Goal: Browse casually: Explore the website without a specific task or goal

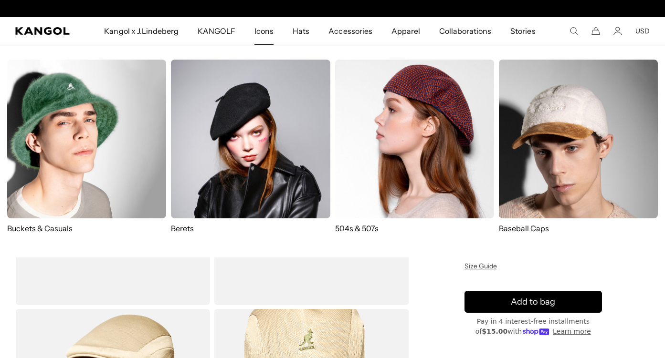
scroll to position [0, 197]
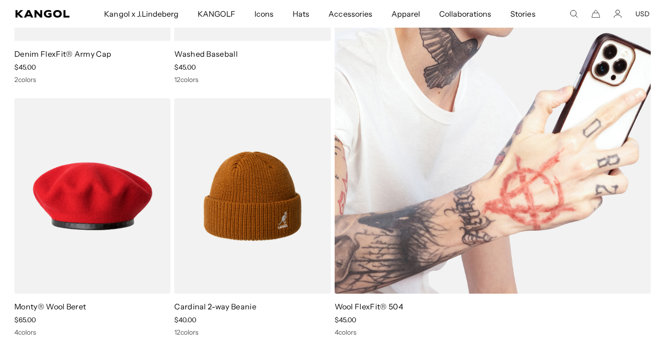
scroll to position [2315, 0]
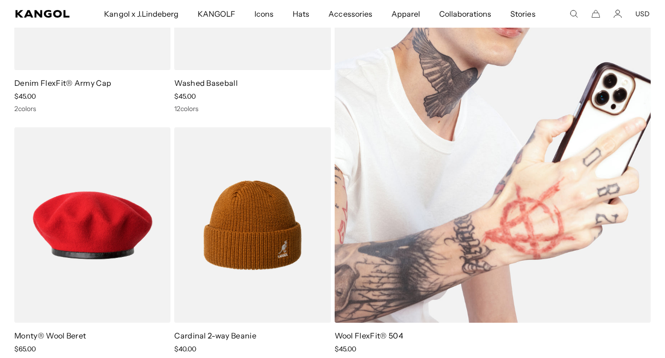
click at [540, 203] on img at bounding box center [493, 99] width 316 height 450
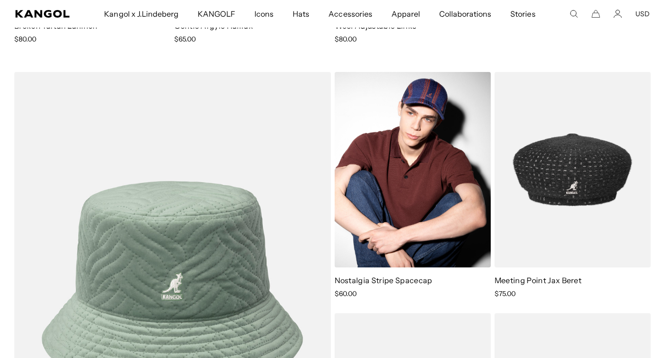
scroll to position [0, 0]
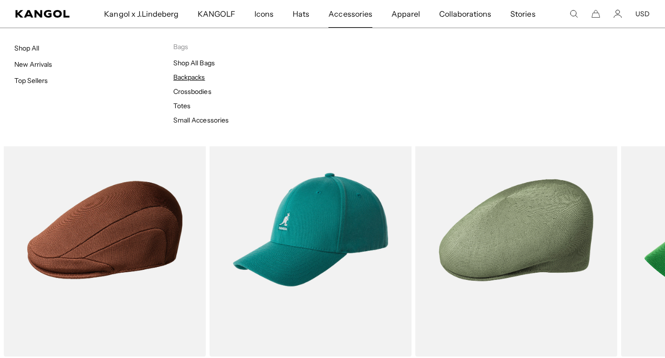
click at [187, 77] on link "Backpacks" at bounding box center [189, 77] width 32 height 9
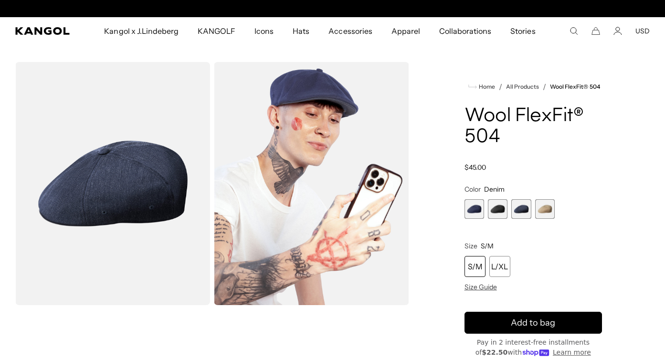
click at [494, 212] on span "2 of 4" at bounding box center [498, 210] width 20 height 20
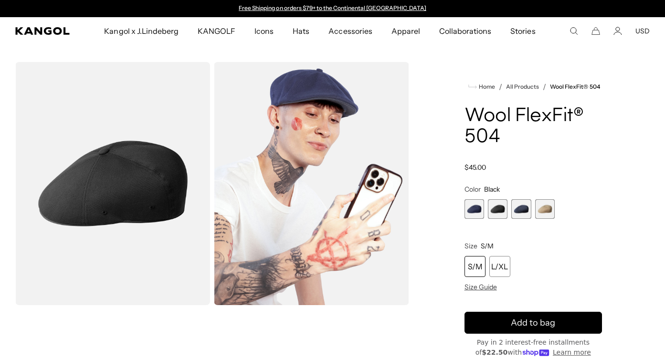
click at [167, 200] on img "Gallery Viewer" at bounding box center [112, 183] width 195 height 243
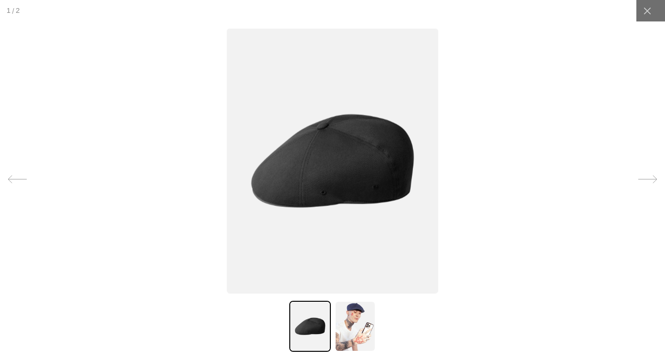
scroll to position [0, 197]
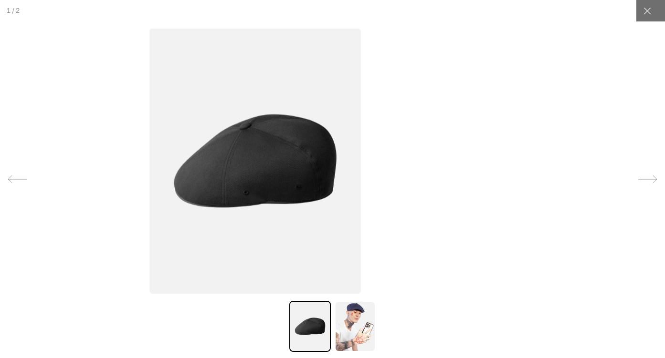
click at [317, 182] on img at bounding box center [255, 160] width 212 height 265
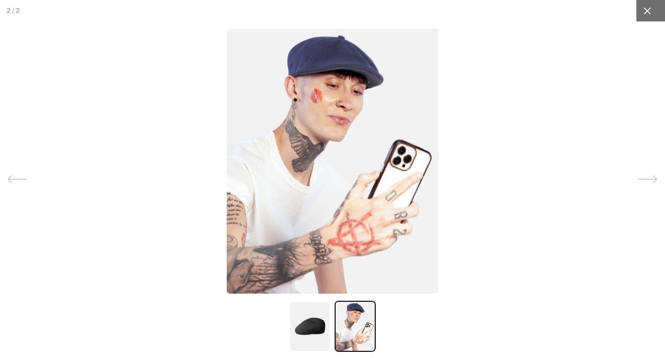
scroll to position [0, 0]
click at [647, 8] on icon at bounding box center [647, 11] width 10 height 10
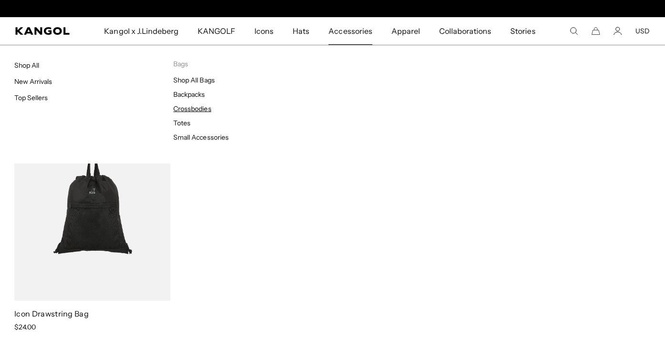
scroll to position [0, 197]
click at [188, 106] on link "Crossbodies" at bounding box center [192, 109] width 38 height 9
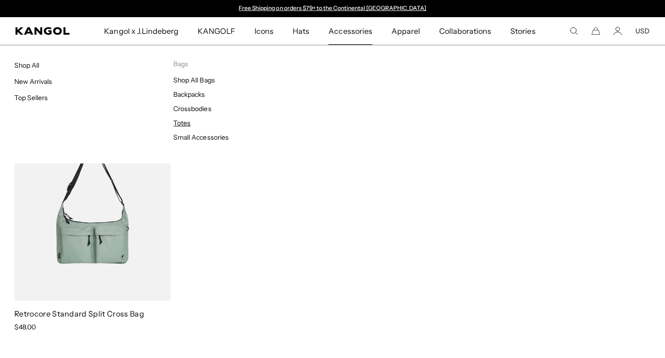
click at [183, 124] on link "Totes" at bounding box center [181, 123] width 17 height 9
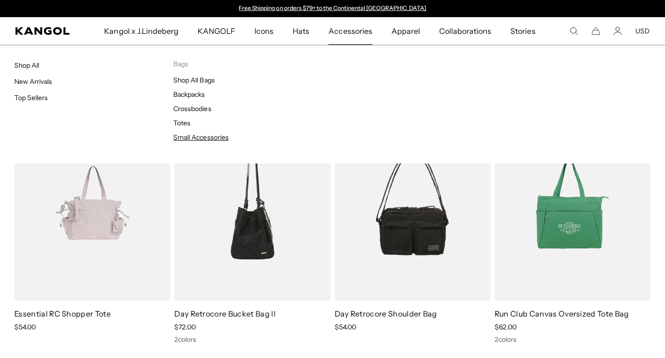
click at [189, 137] on link "Small Accessories" at bounding box center [200, 137] width 55 height 9
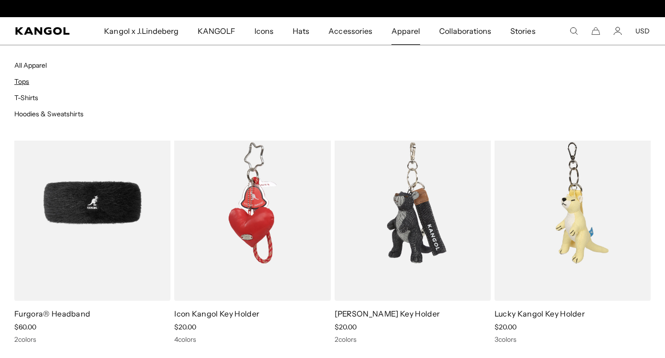
scroll to position [0, 197]
click at [21, 83] on link "Tops" at bounding box center [21, 81] width 15 height 9
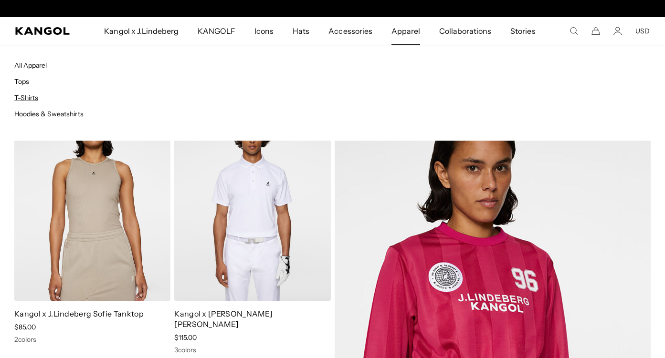
click at [26, 95] on link "T-Shirts" at bounding box center [26, 98] width 24 height 9
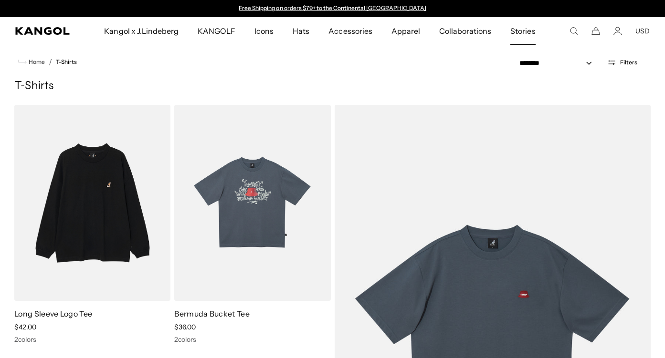
click at [518, 31] on span "Stories" at bounding box center [522, 31] width 25 height 28
